Goal: Task Accomplishment & Management: Complete application form

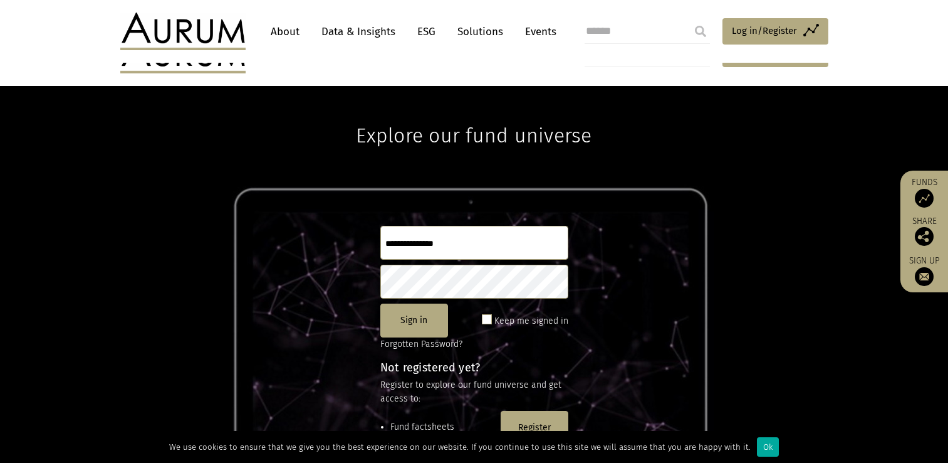
scroll to position [24, 0]
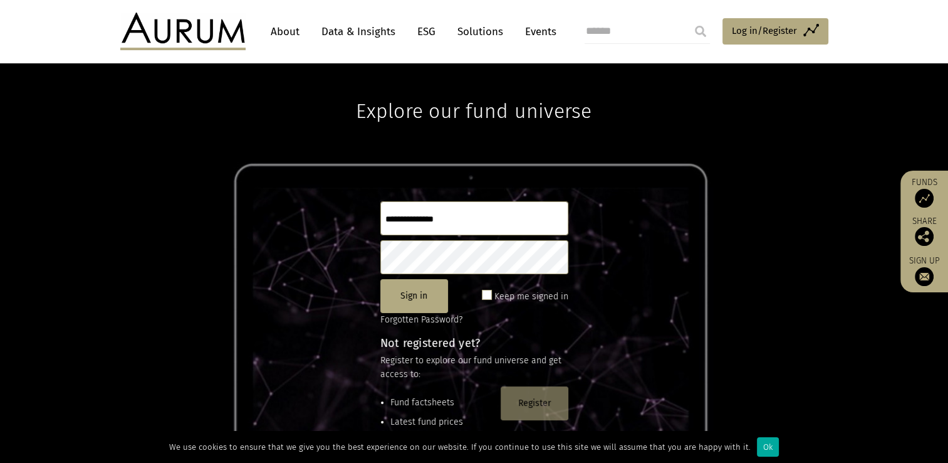
click at [538, 406] on button "Register" at bounding box center [535, 403] width 68 height 34
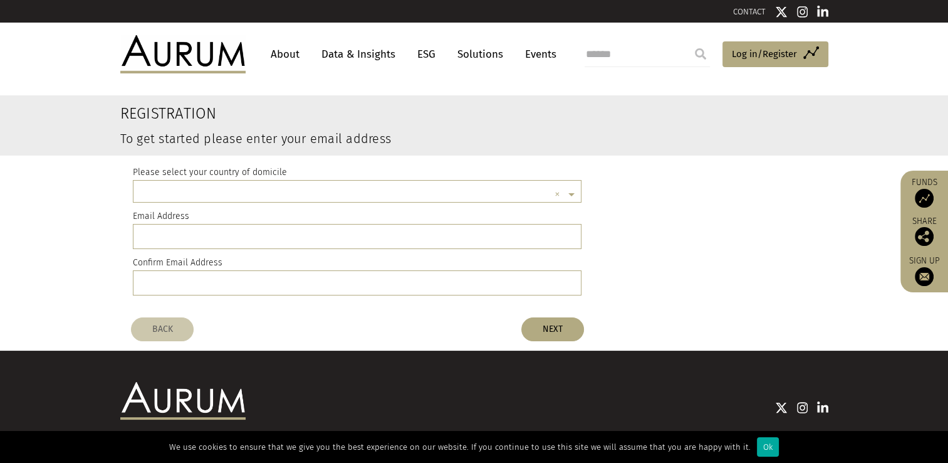
scroll to position [3, 0]
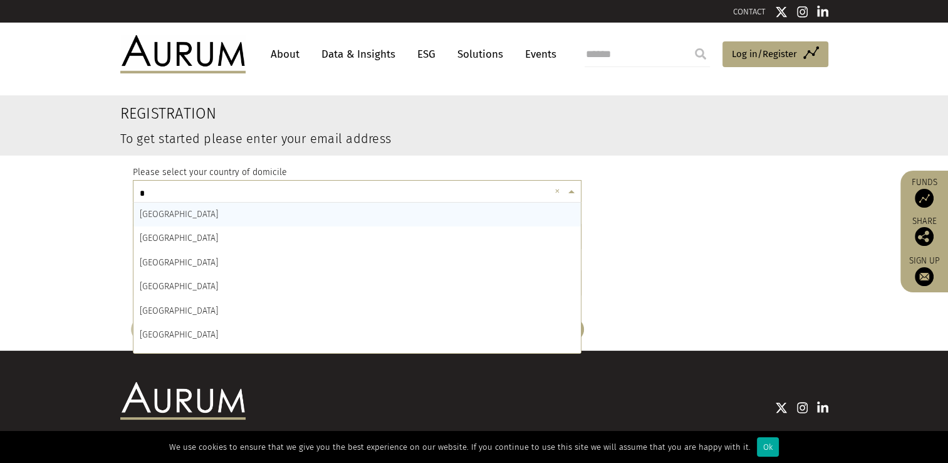
type input "**"
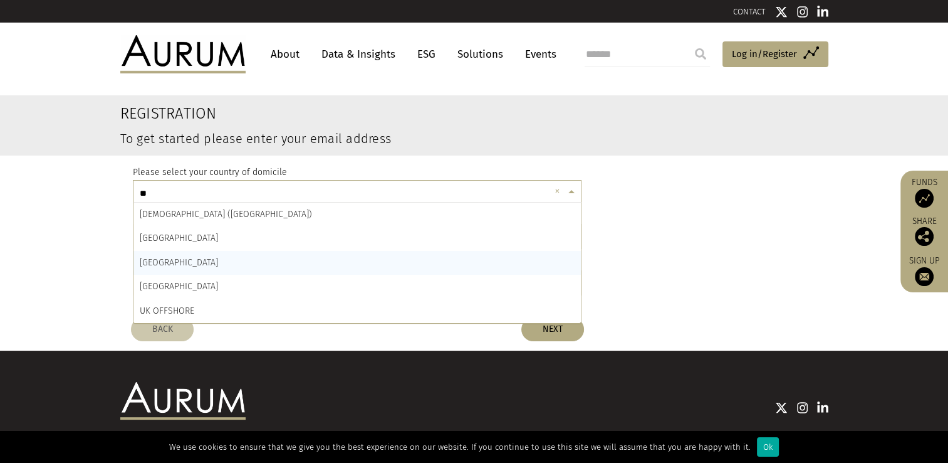
click at [266, 265] on div "HONG KONG" at bounding box center [358, 263] width 448 height 24
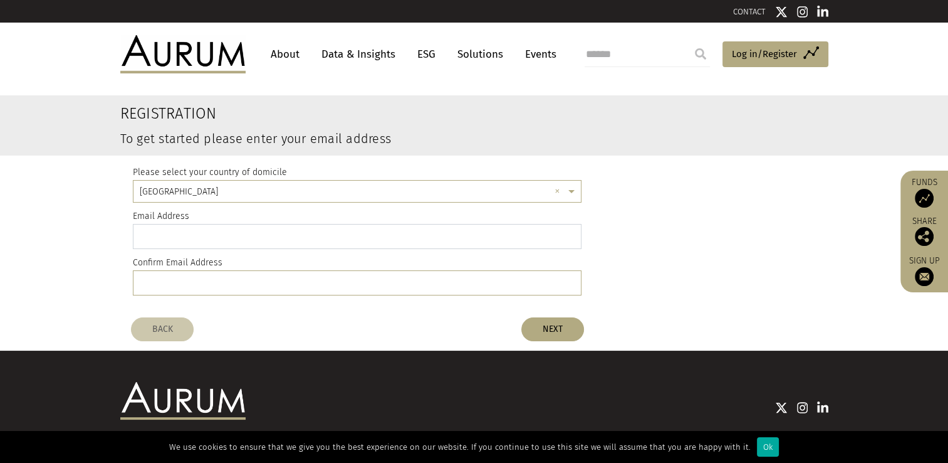
click at [246, 238] on input "email" at bounding box center [357, 236] width 449 height 25
type input "**********"
click at [558, 328] on button "NEXT" at bounding box center [552, 329] width 63 height 24
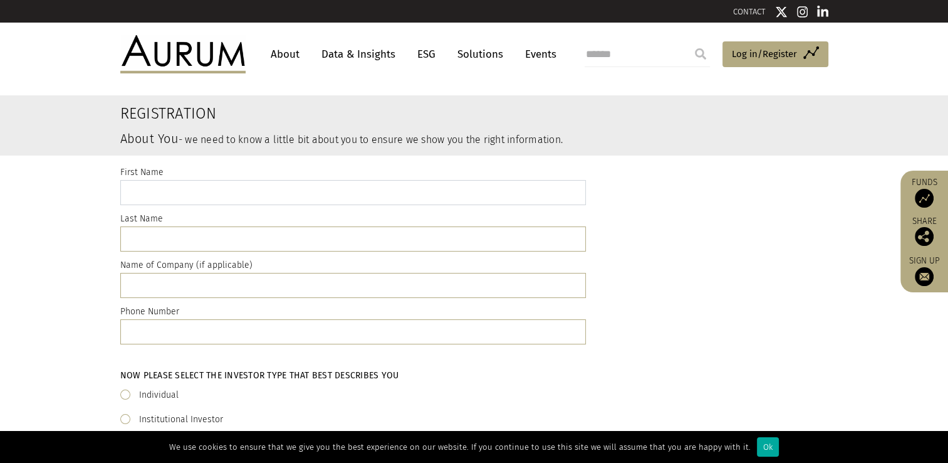
click at [239, 187] on input "text" at bounding box center [353, 192] width 466 height 25
type input "*****"
type input "****"
click at [129, 332] on input "**********" at bounding box center [353, 331] width 466 height 25
type input "**********"
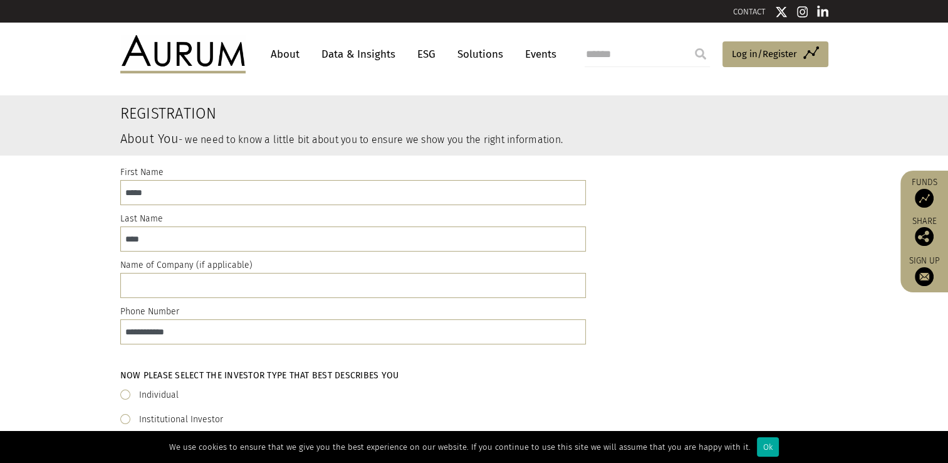
click at [230, 400] on div "Individual" at bounding box center [474, 394] width 708 height 15
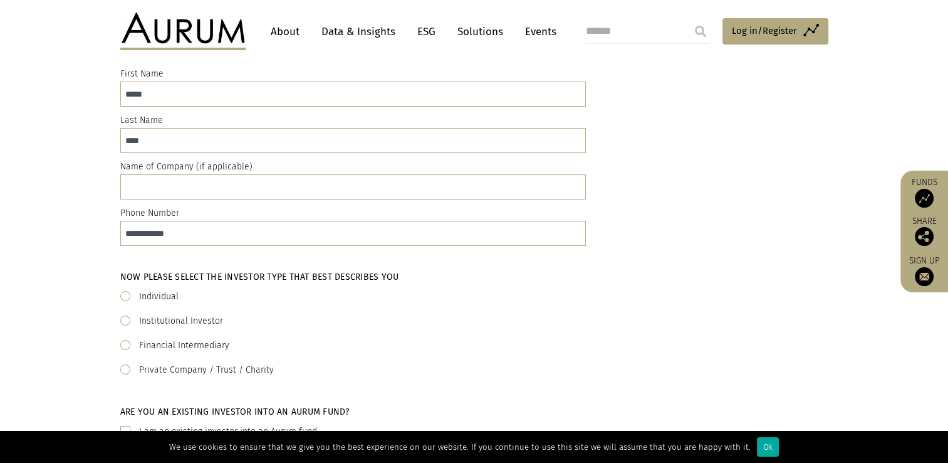
scroll to position [99, 0]
click at [127, 292] on span at bounding box center [125, 295] width 10 height 10
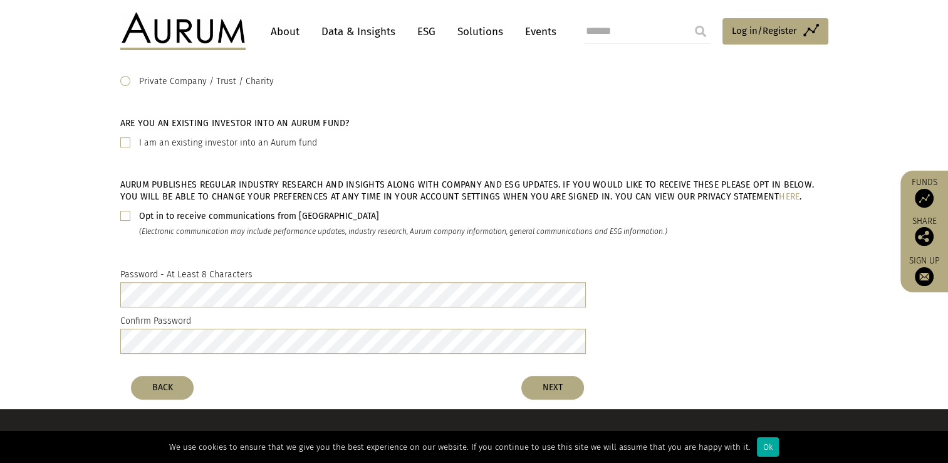
scroll to position [390, 0]
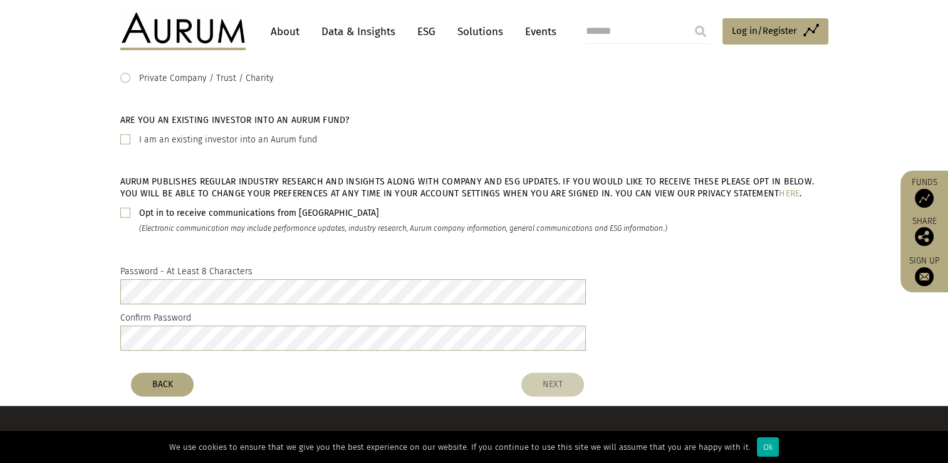
click at [565, 390] on button "NEXT" at bounding box center [552, 384] width 63 height 24
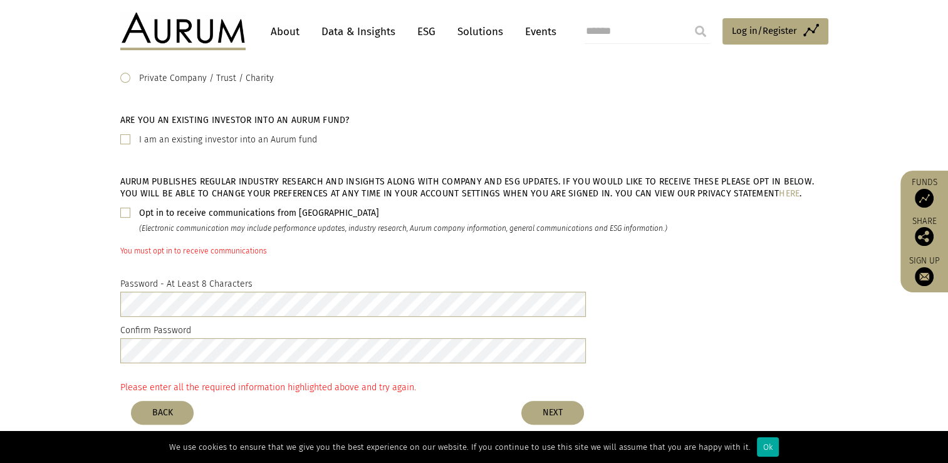
click at [125, 211] on span at bounding box center [125, 212] width 10 height 10
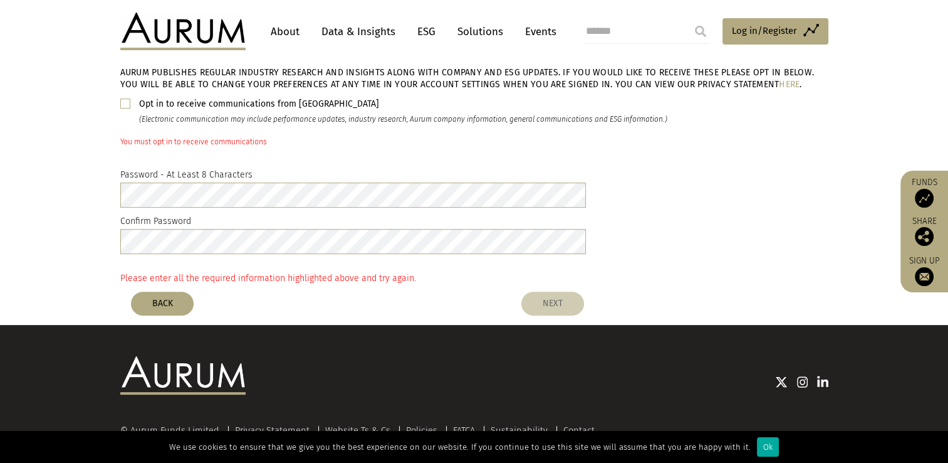
click at [562, 305] on button "NEXT" at bounding box center [552, 303] width 63 height 24
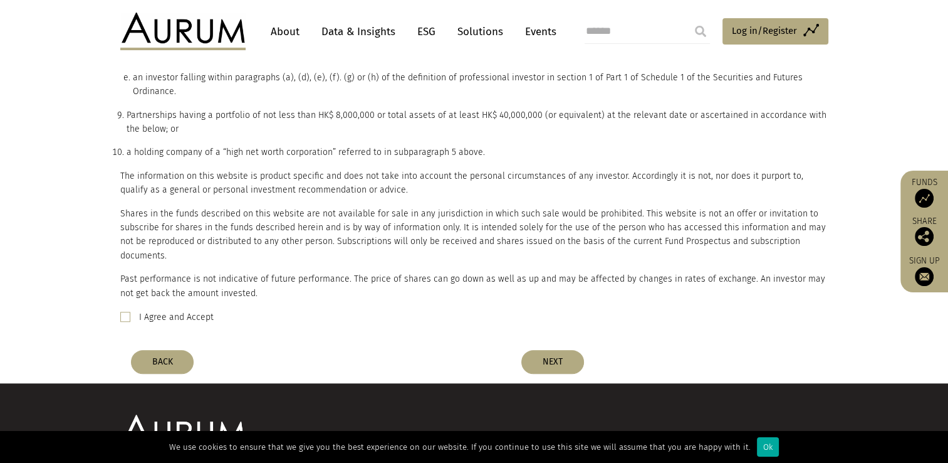
scroll to position [964, 0]
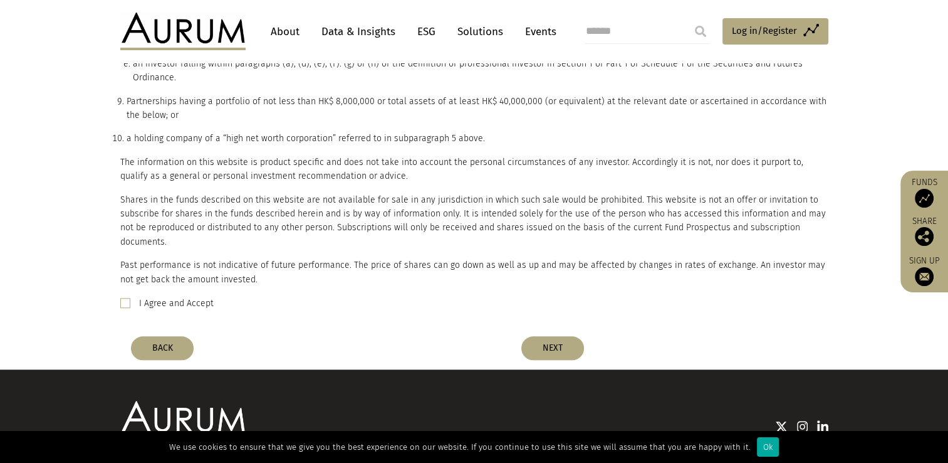
click at [124, 296] on div "I Agree and Accept" at bounding box center [474, 303] width 708 height 15
click at [124, 298] on span at bounding box center [125, 303] width 10 height 10
click at [565, 336] on button "NEXT" at bounding box center [552, 348] width 63 height 24
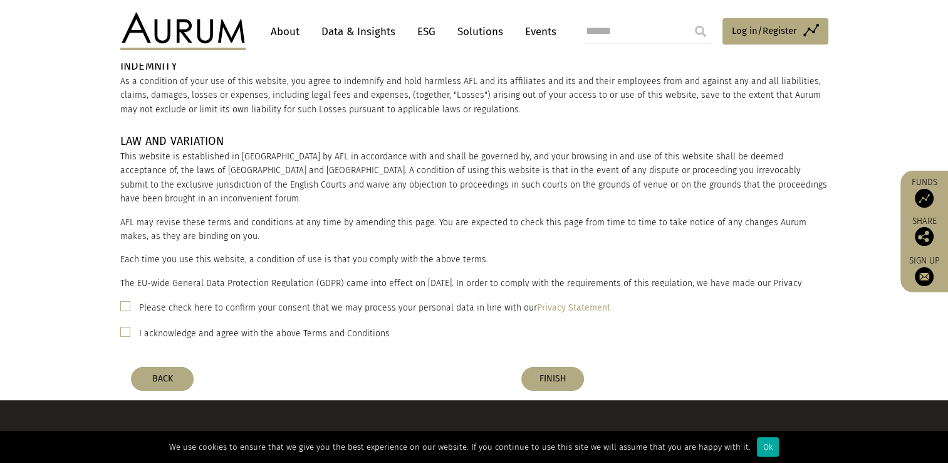
scroll to position [131, 0]
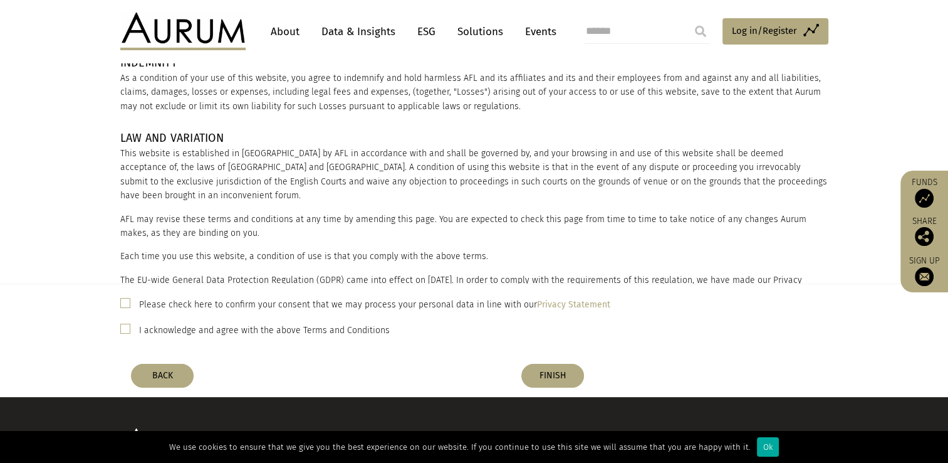
click at [125, 298] on span at bounding box center [125, 303] width 10 height 10
click at [125, 329] on span at bounding box center [125, 328] width 10 height 10
click at [551, 374] on button "FINISH" at bounding box center [552, 376] width 63 height 24
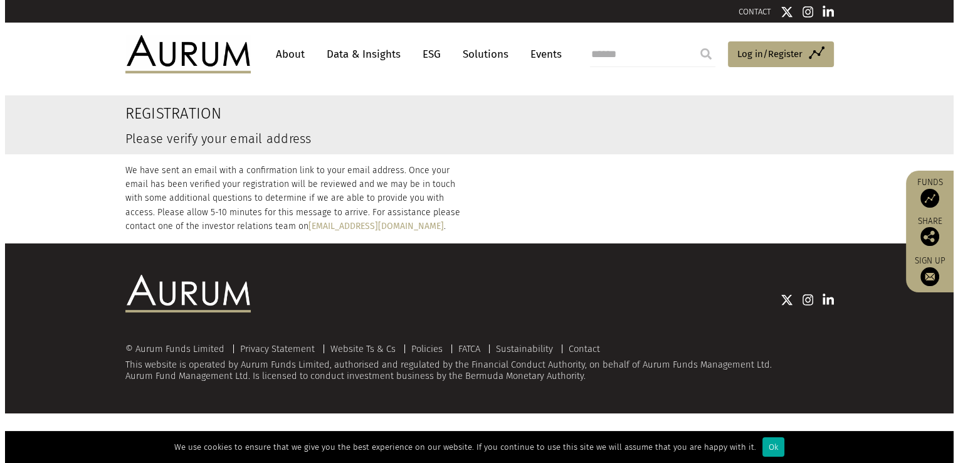
scroll to position [0, 0]
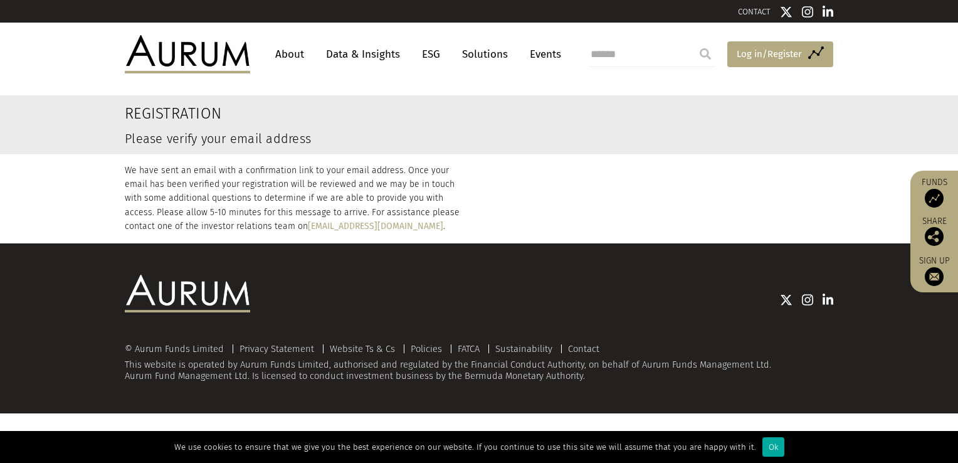
click at [786, 51] on span "Log in/Register" at bounding box center [768, 53] width 65 height 15
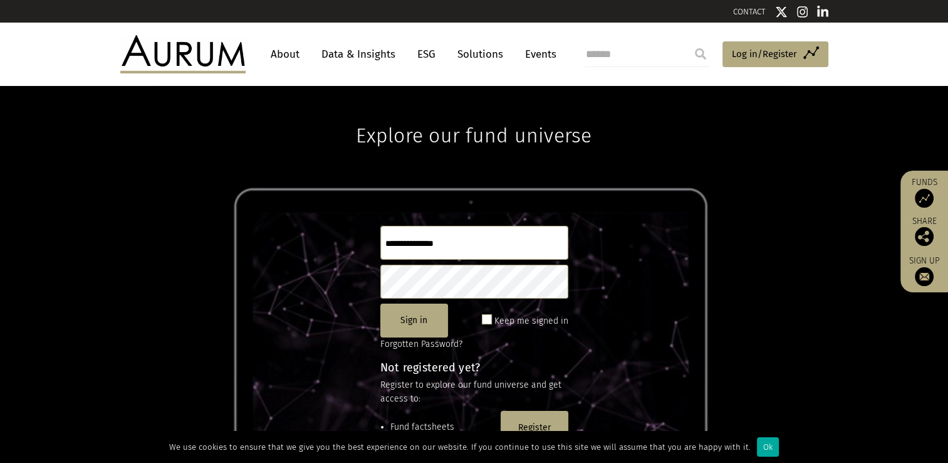
click at [442, 247] on input "text" at bounding box center [474, 243] width 188 height 34
type input "**********"
click at [423, 319] on button "Sign in" at bounding box center [414, 320] width 68 height 34
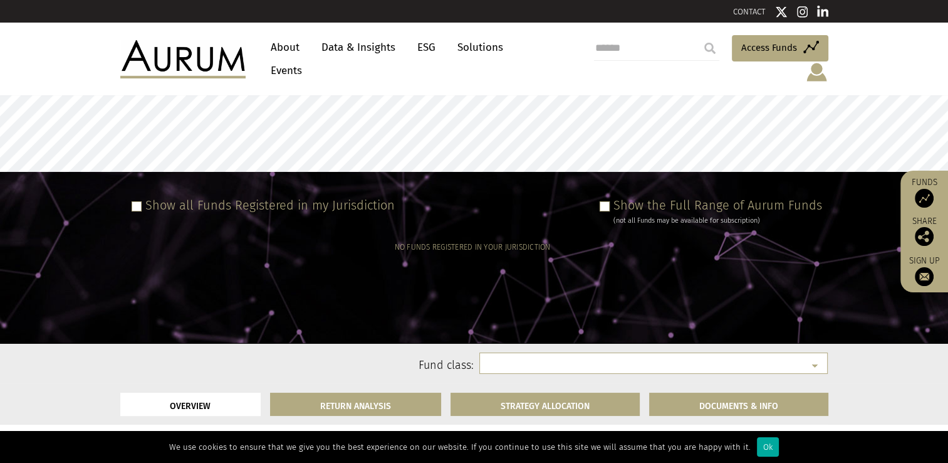
select select
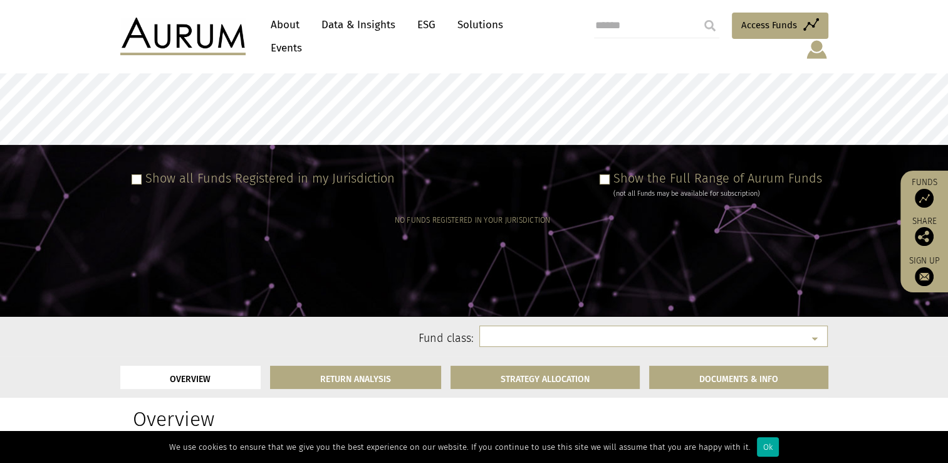
scroll to position [18, 0]
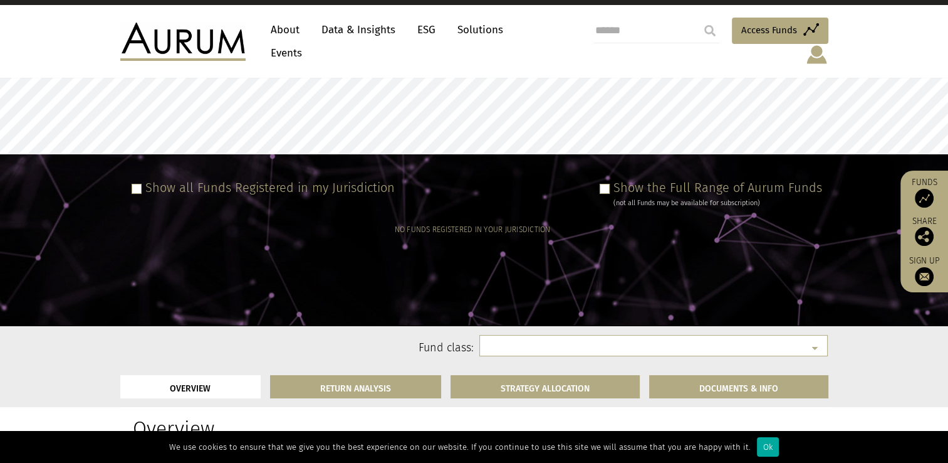
click at [296, 39] on link "About" at bounding box center [284, 29] width 41 height 23
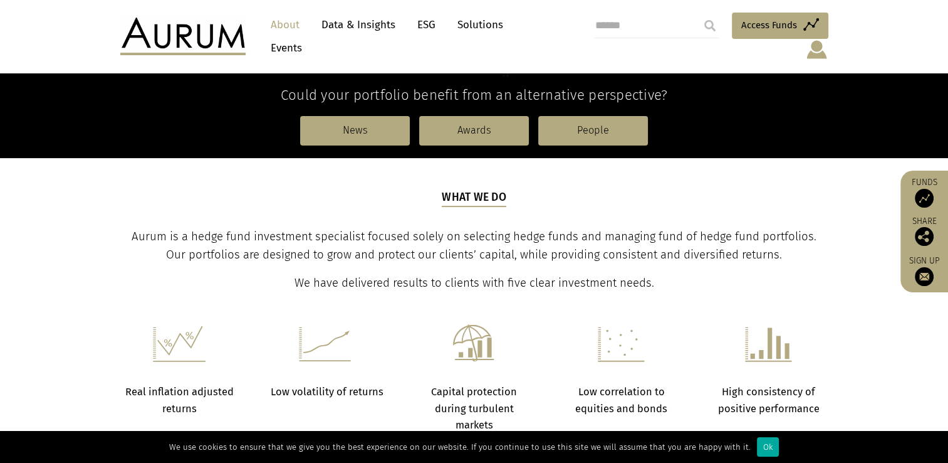
scroll to position [343, 0]
click at [765, 450] on div "Ok" at bounding box center [768, 446] width 22 height 19
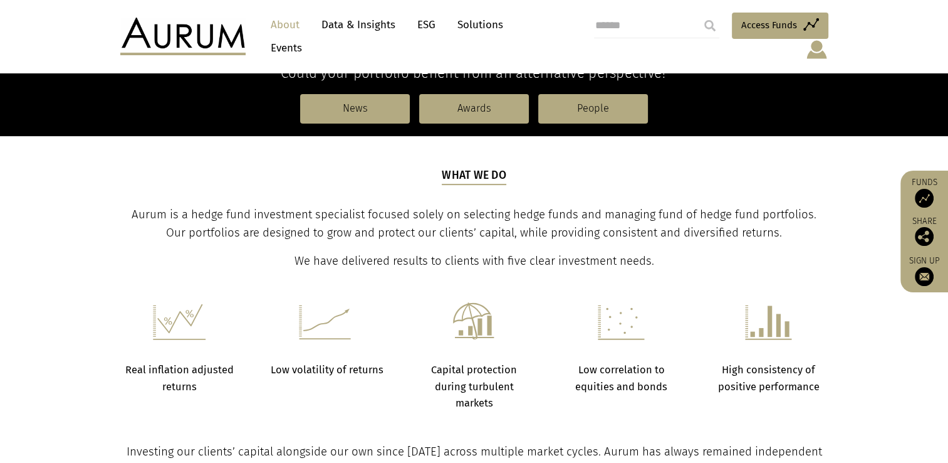
scroll to position [366, 0]
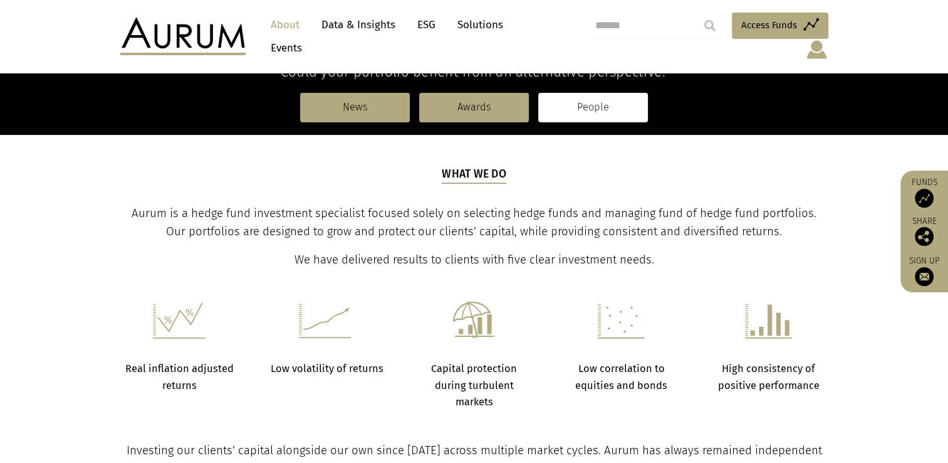
click at [600, 98] on link "People" at bounding box center [593, 107] width 110 height 29
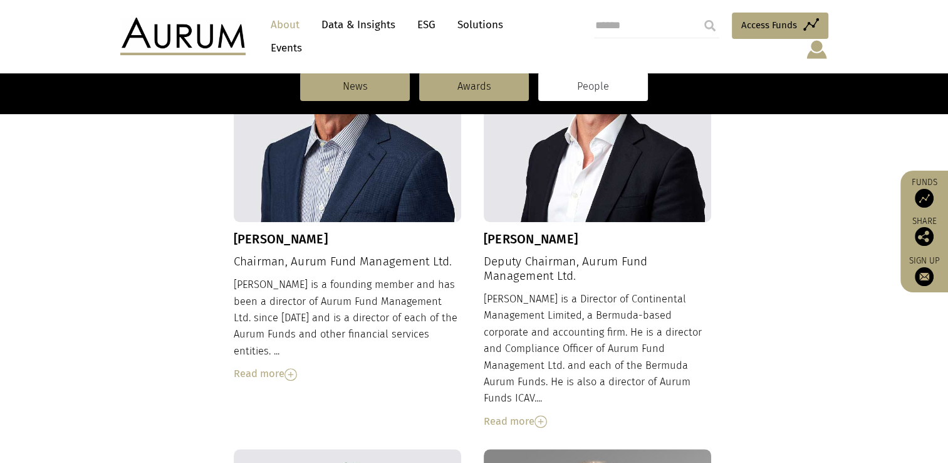
scroll to position [537, 0]
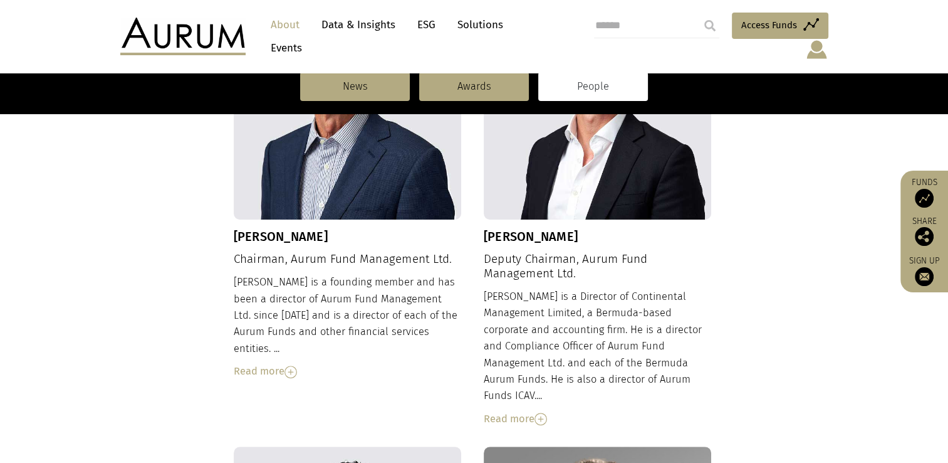
click at [293, 365] on img at bounding box center [291, 371] width 13 height 13
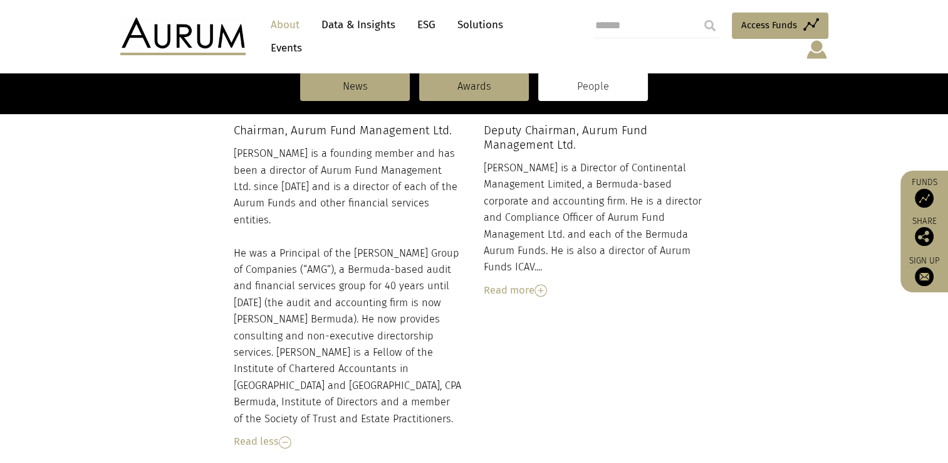
scroll to position [668, 0]
click at [547, 282] on img at bounding box center [541, 288] width 13 height 13
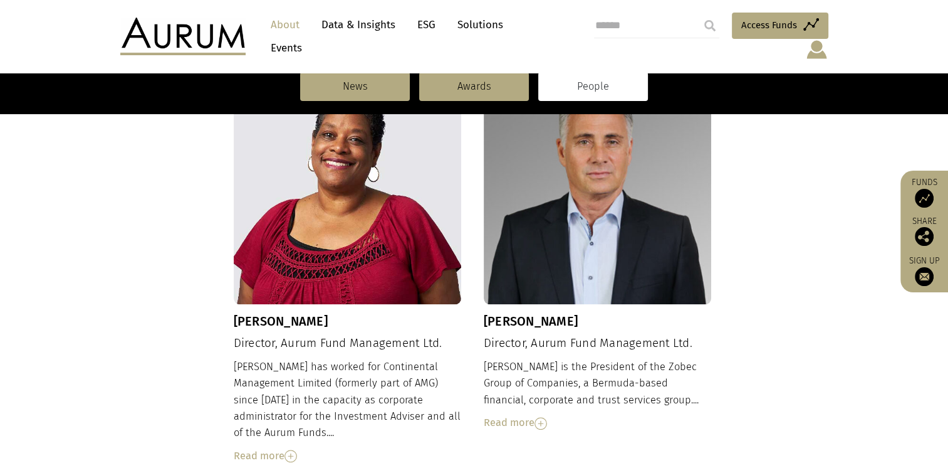
scroll to position [1141, 0]
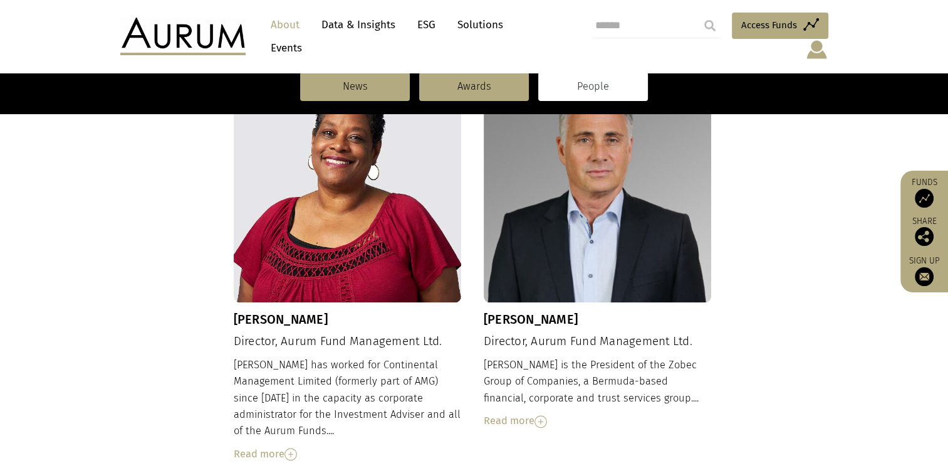
click at [291, 448] on img at bounding box center [291, 454] width 13 height 13
click at [546, 415] on img at bounding box center [541, 421] width 13 height 13
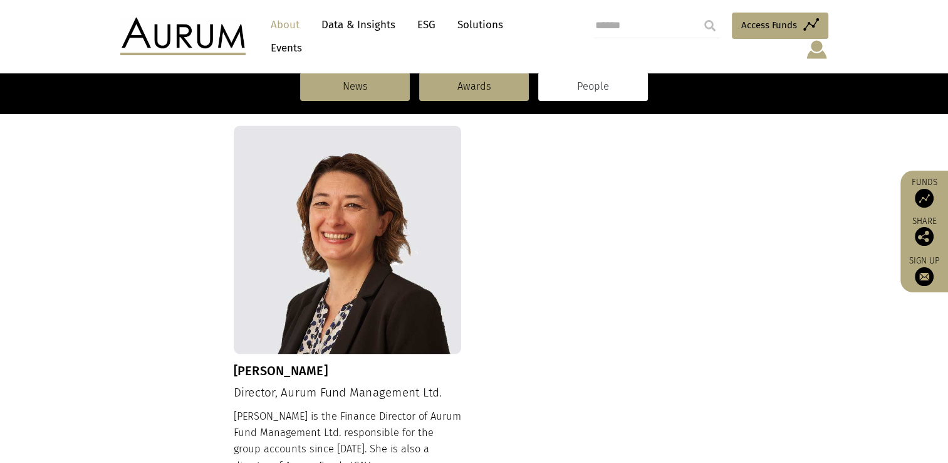
scroll to position [1679, 0]
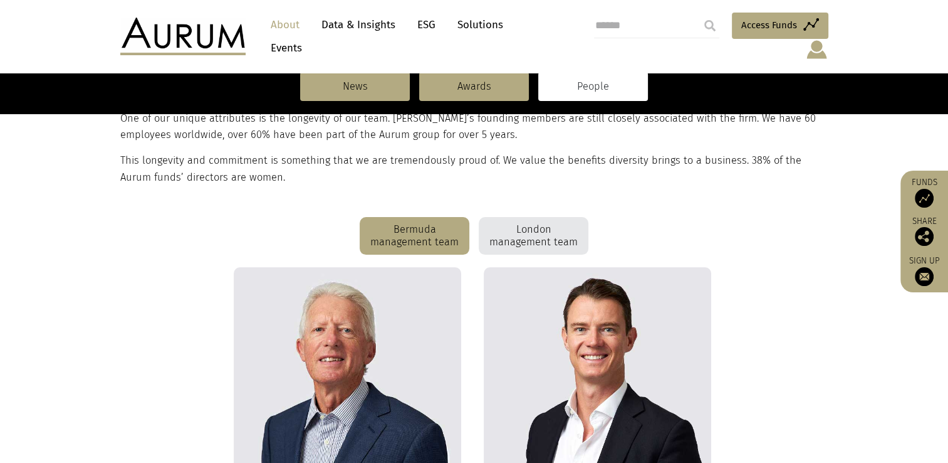
scroll to position [261, 0]
click at [542, 232] on div "London management team" at bounding box center [534, 236] width 110 height 38
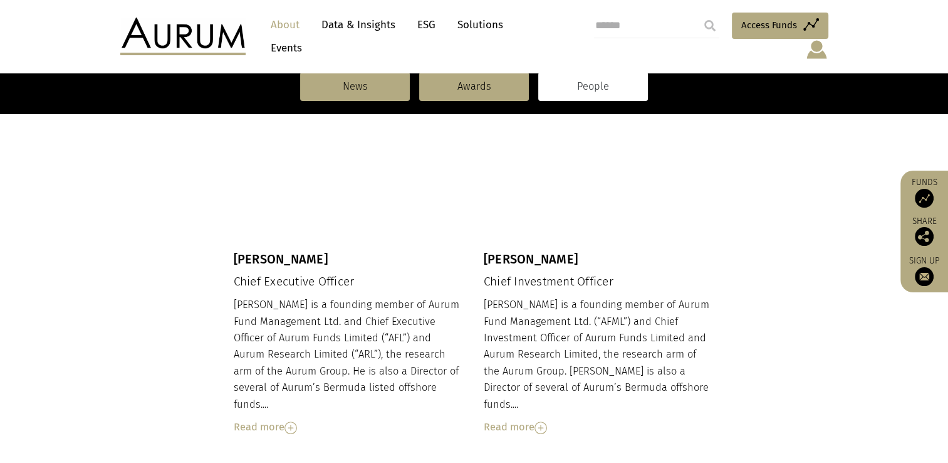
scroll to position [545, 0]
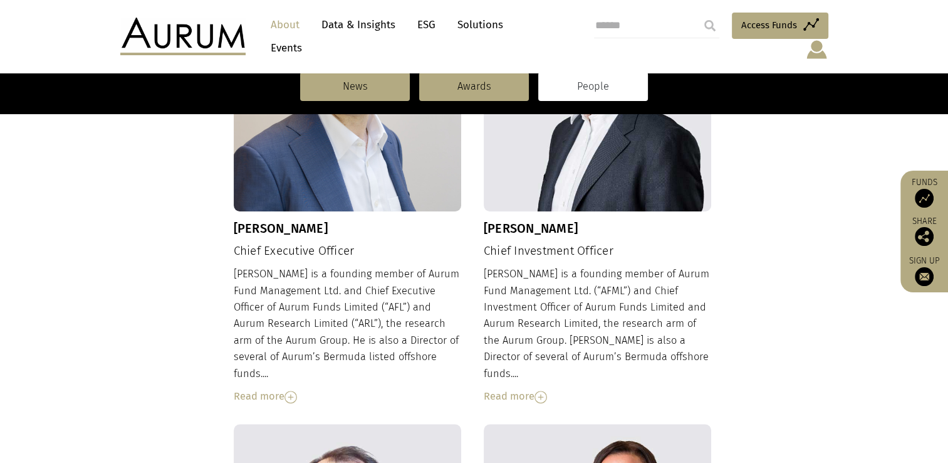
click at [300, 388] on div "Read more" at bounding box center [348, 396] width 228 height 16
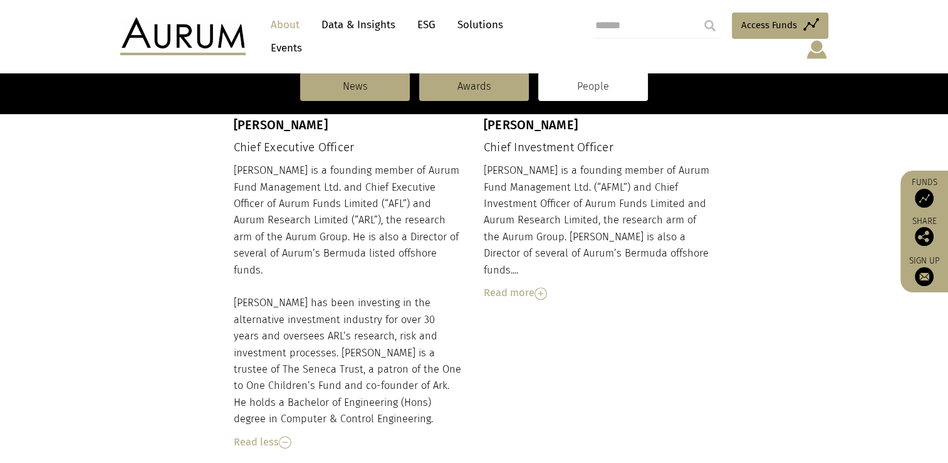
scroll to position [649, 0]
click at [542, 286] on img at bounding box center [541, 292] width 13 height 13
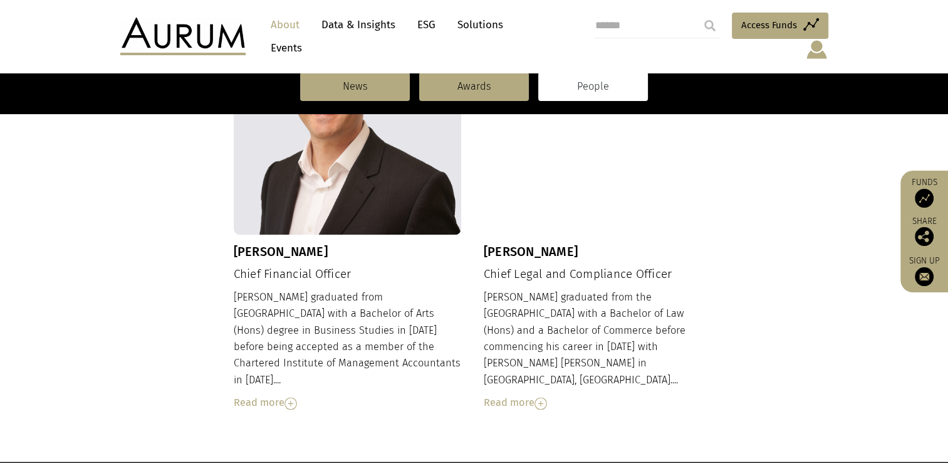
scroll to position [1600, 0]
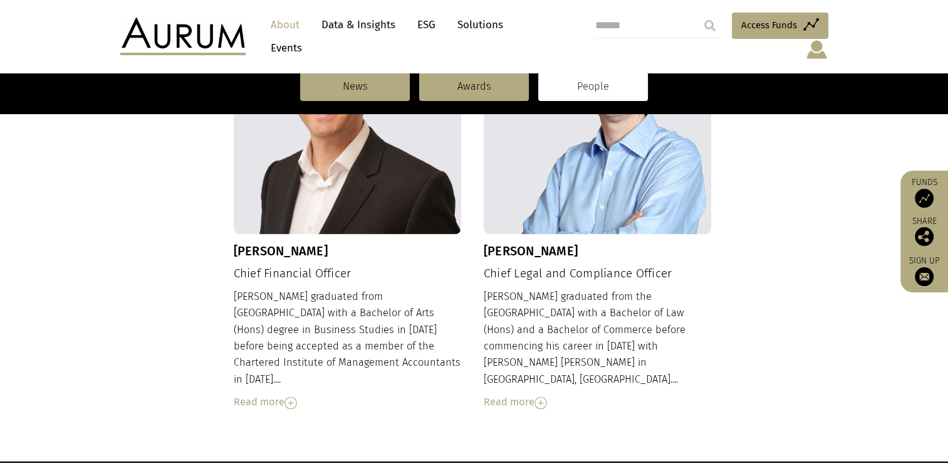
click at [296, 396] on img at bounding box center [291, 402] width 13 height 13
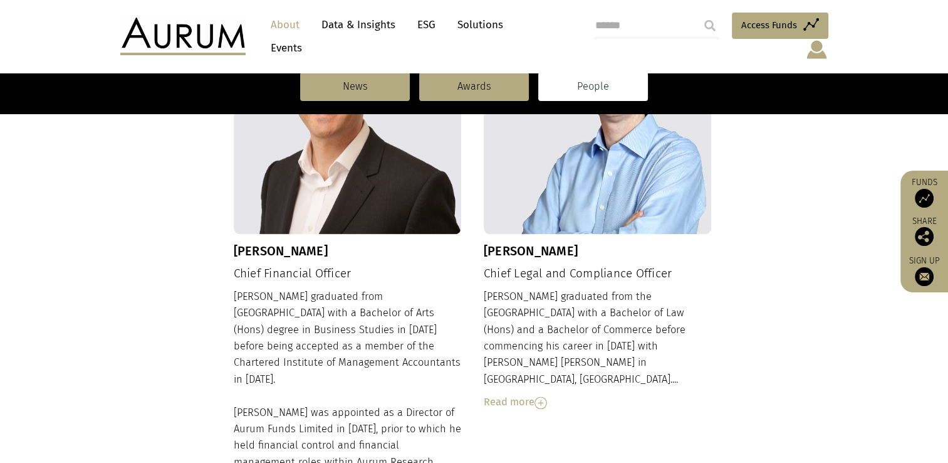
click at [544, 396] on img at bounding box center [541, 402] width 13 height 13
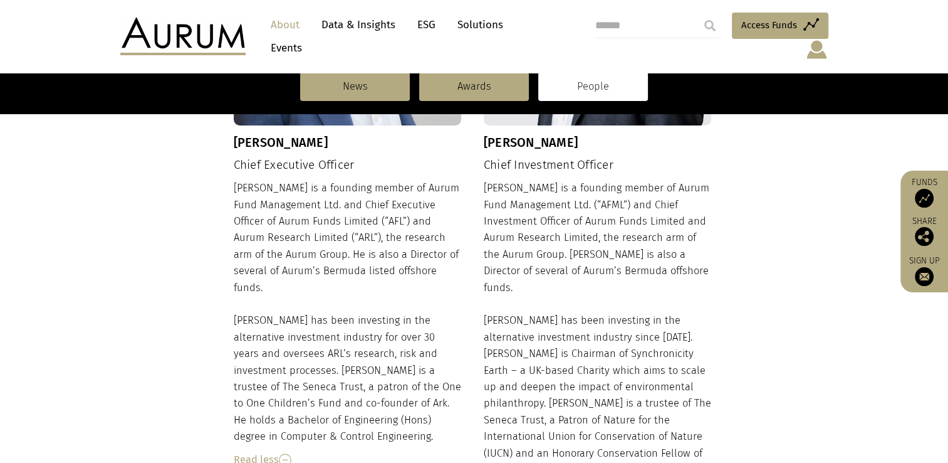
scroll to position [628, 0]
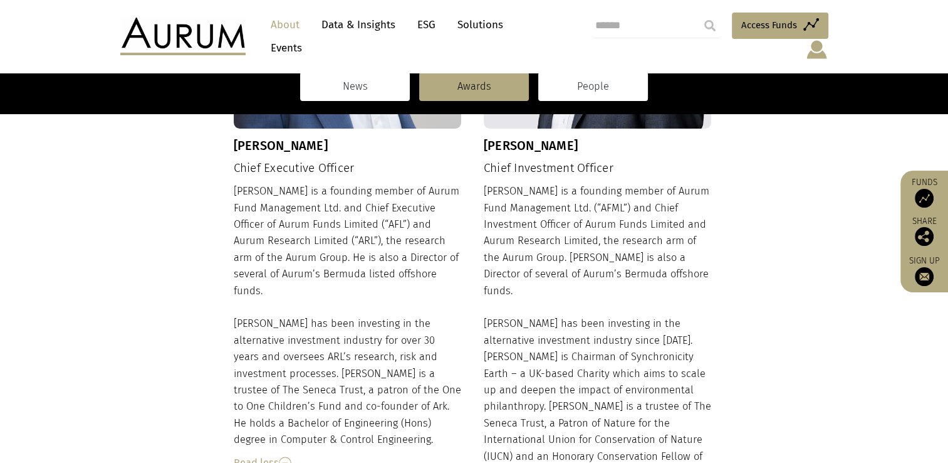
click at [377, 86] on link "News" at bounding box center [355, 86] width 110 height 29
